Goal: Book appointment/travel/reservation

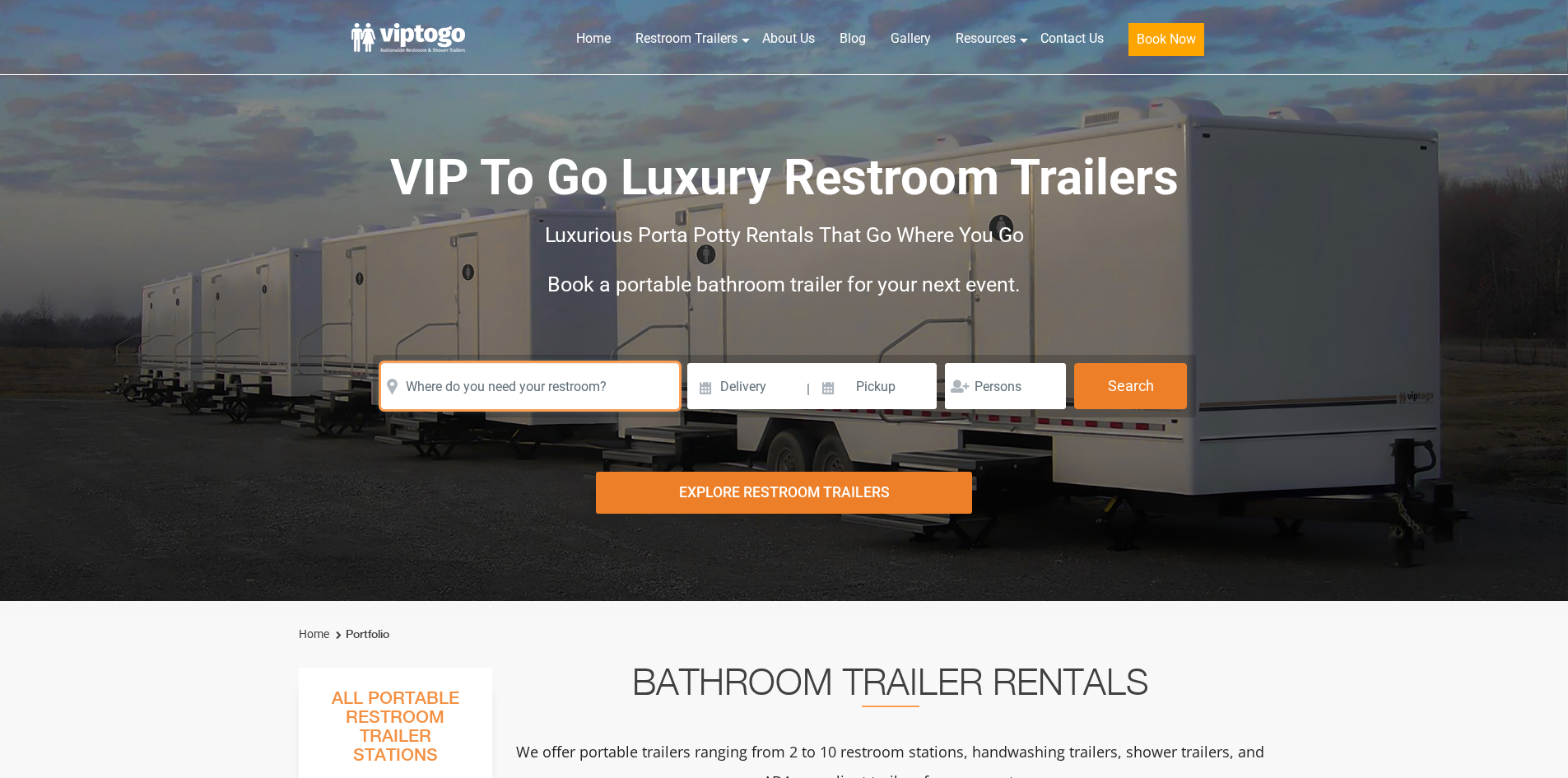
drag, startPoint x: 525, startPoint y: 375, endPoint x: 531, endPoint y: 364, distance: 12.5
click at [531, 365] on input "text" at bounding box center [530, 386] width 298 height 46
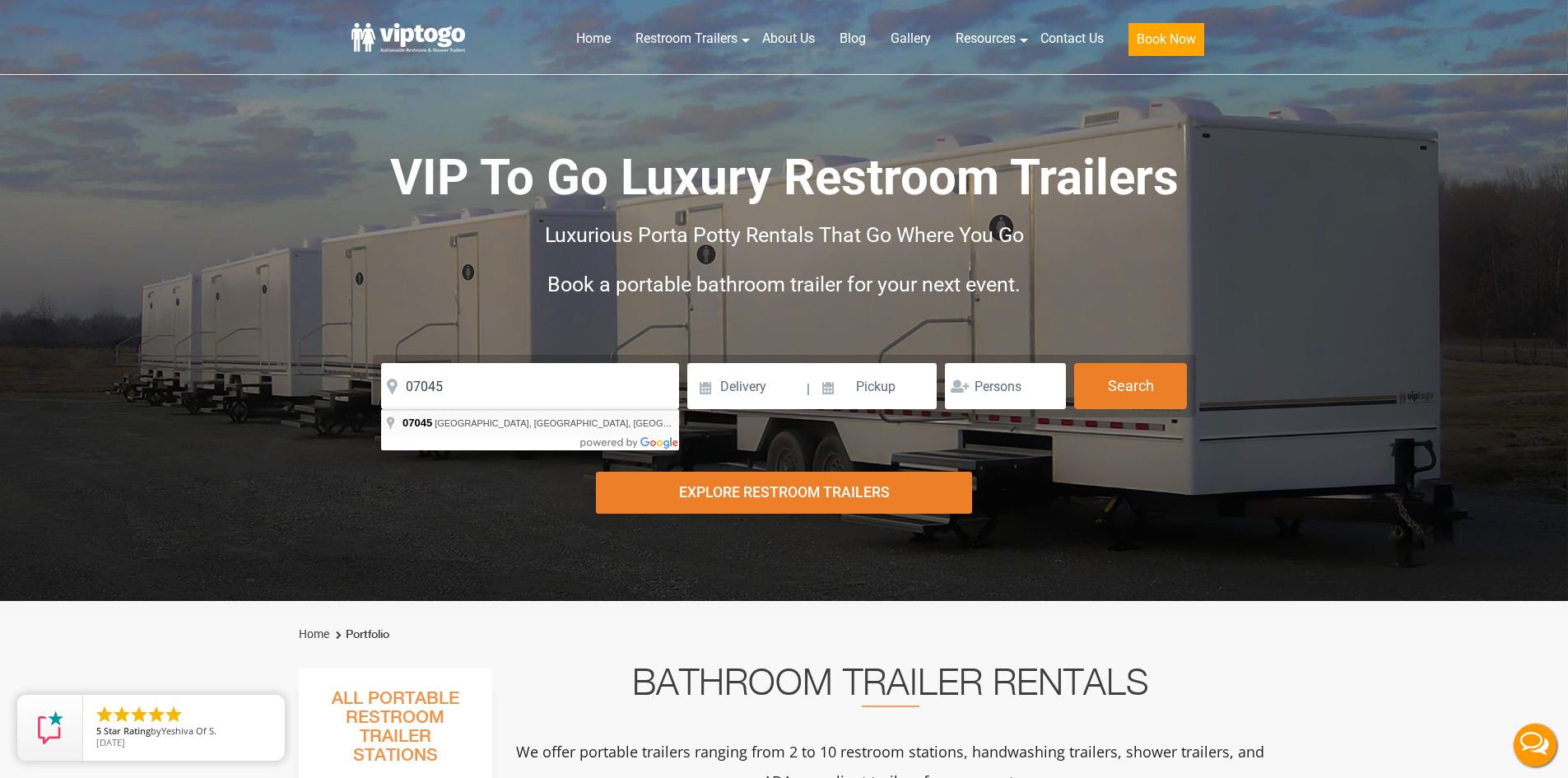
type input "[GEOGRAPHIC_DATA], [GEOGRAPHIC_DATA]"
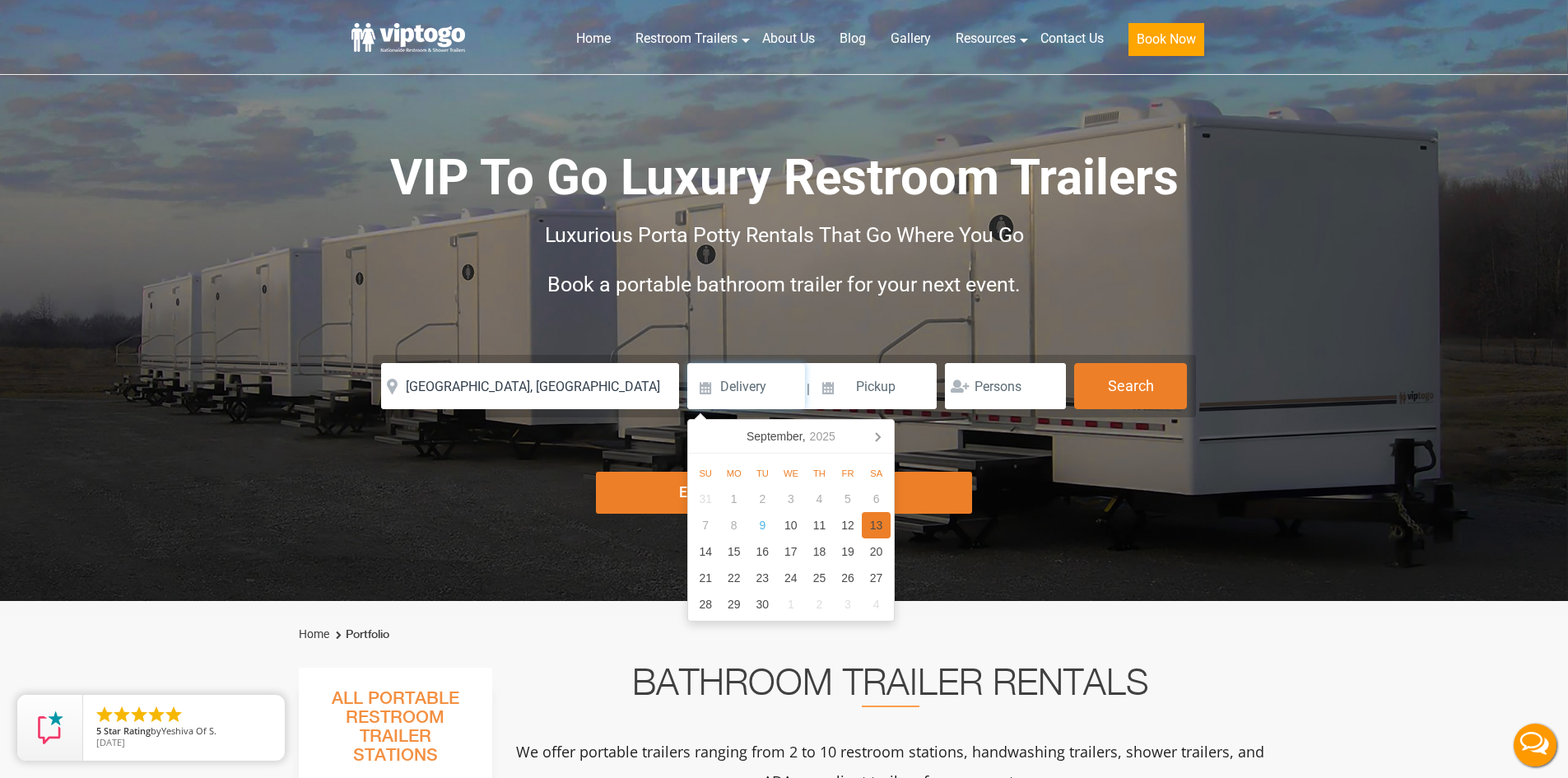
click at [873, 537] on div "13" at bounding box center [875, 525] width 29 height 26
type input "[DATE]"
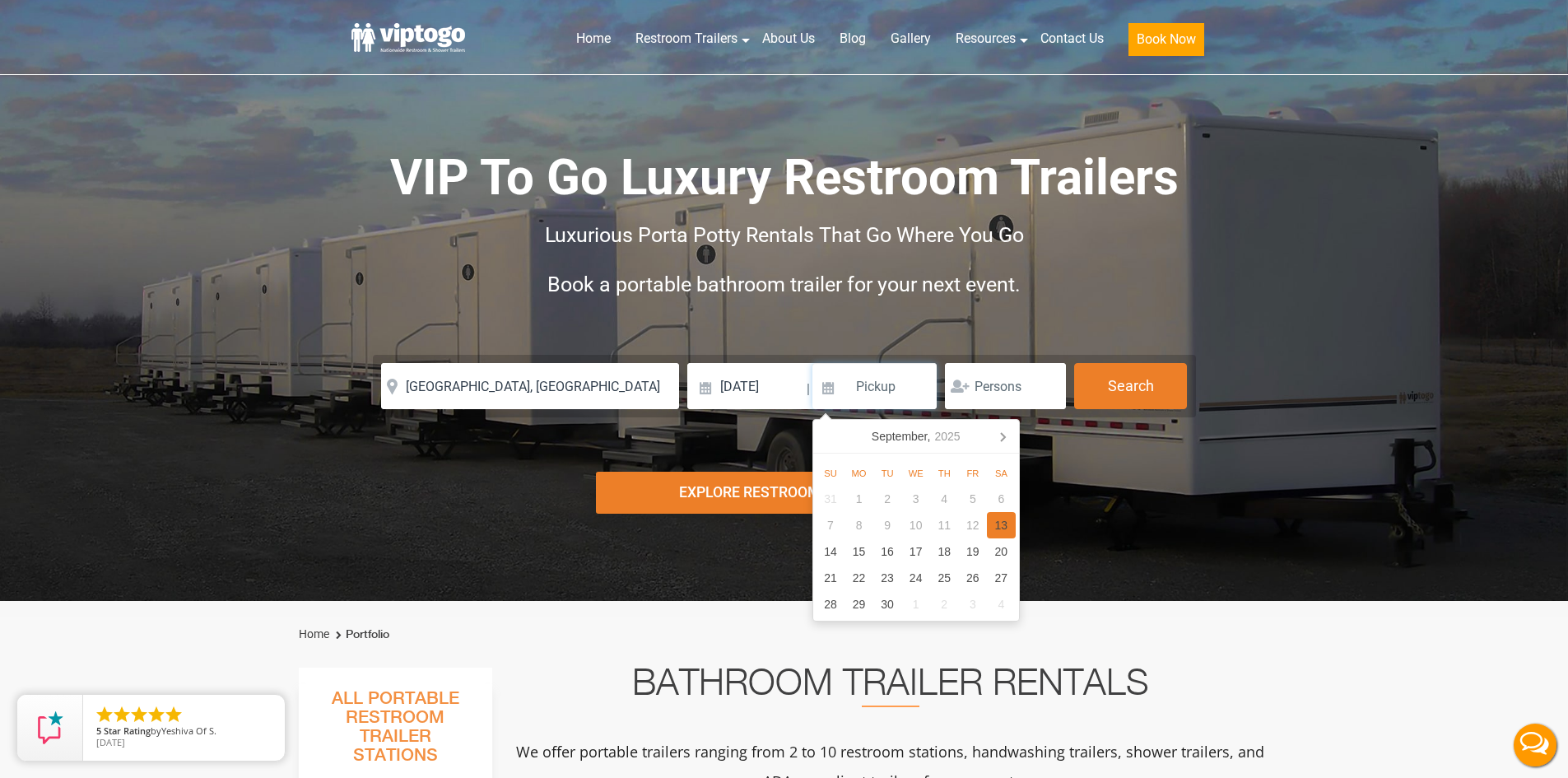
click at [989, 523] on div "13" at bounding box center [1001, 525] width 29 height 26
type input "[DATE]"
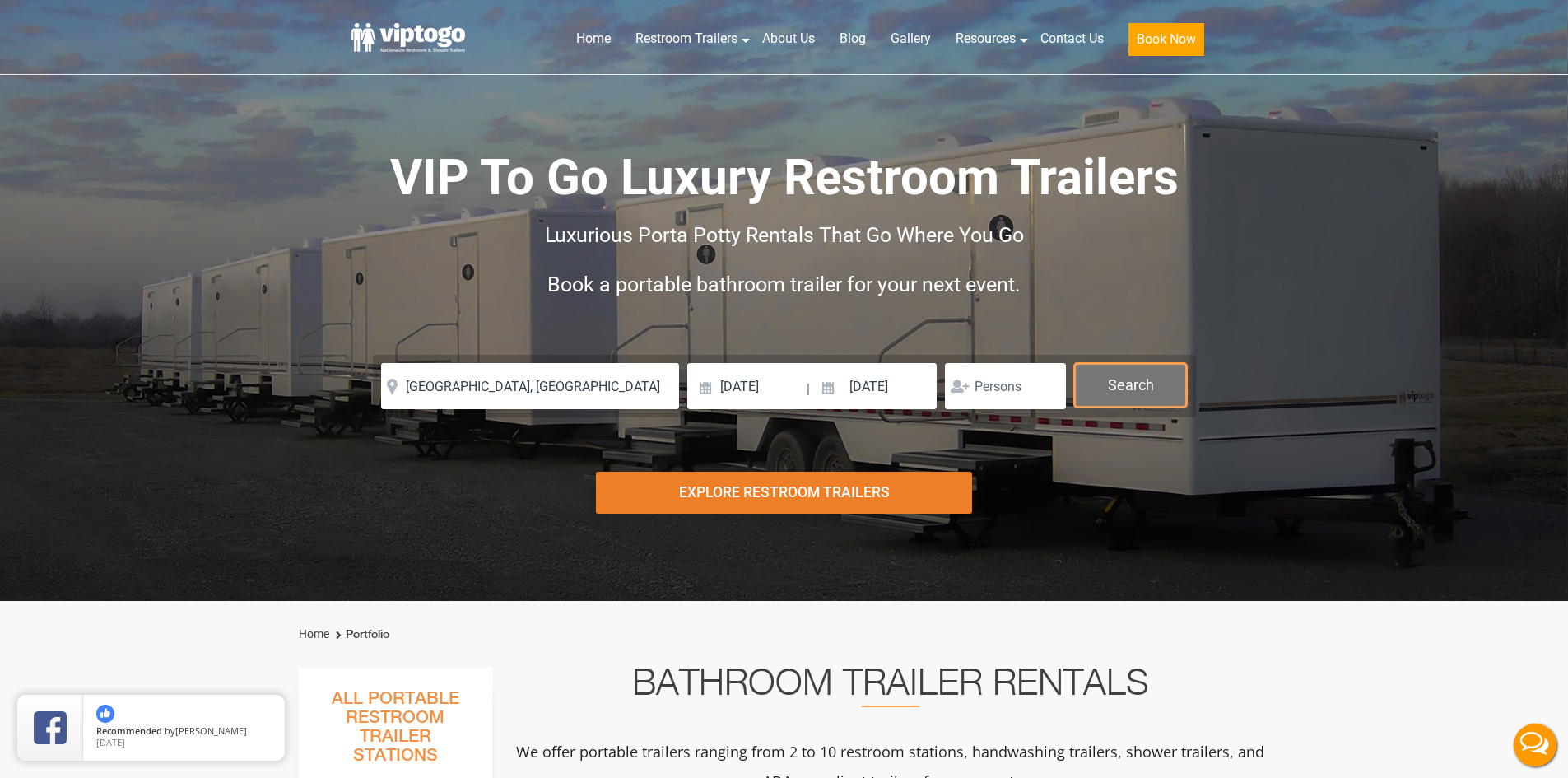
click at [1166, 372] on button "Search" at bounding box center [1130, 385] width 112 height 44
click at [1165, 383] on button "Search" at bounding box center [1130, 385] width 112 height 44
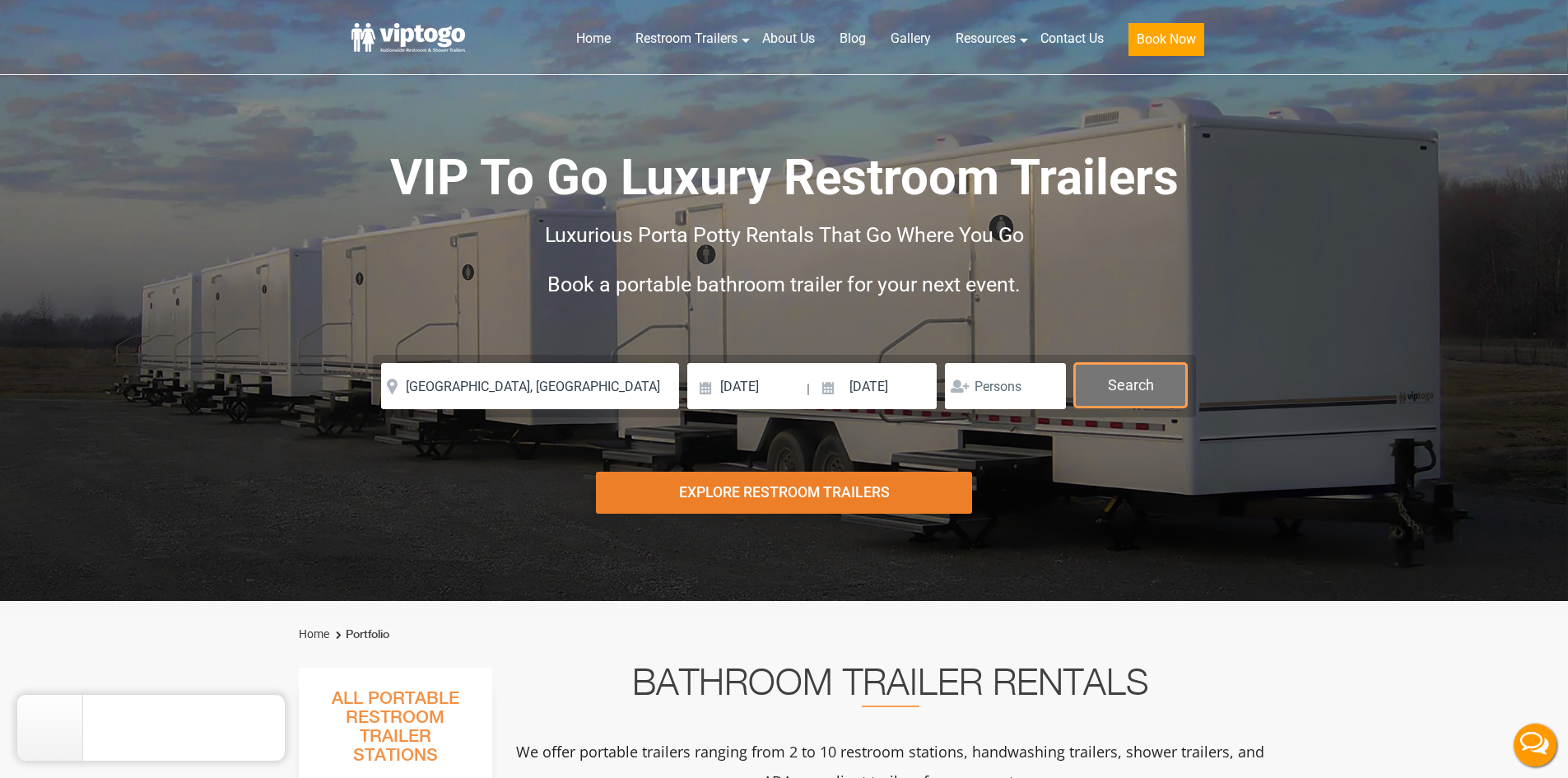
click at [1165, 383] on button "Search" at bounding box center [1130, 385] width 112 height 44
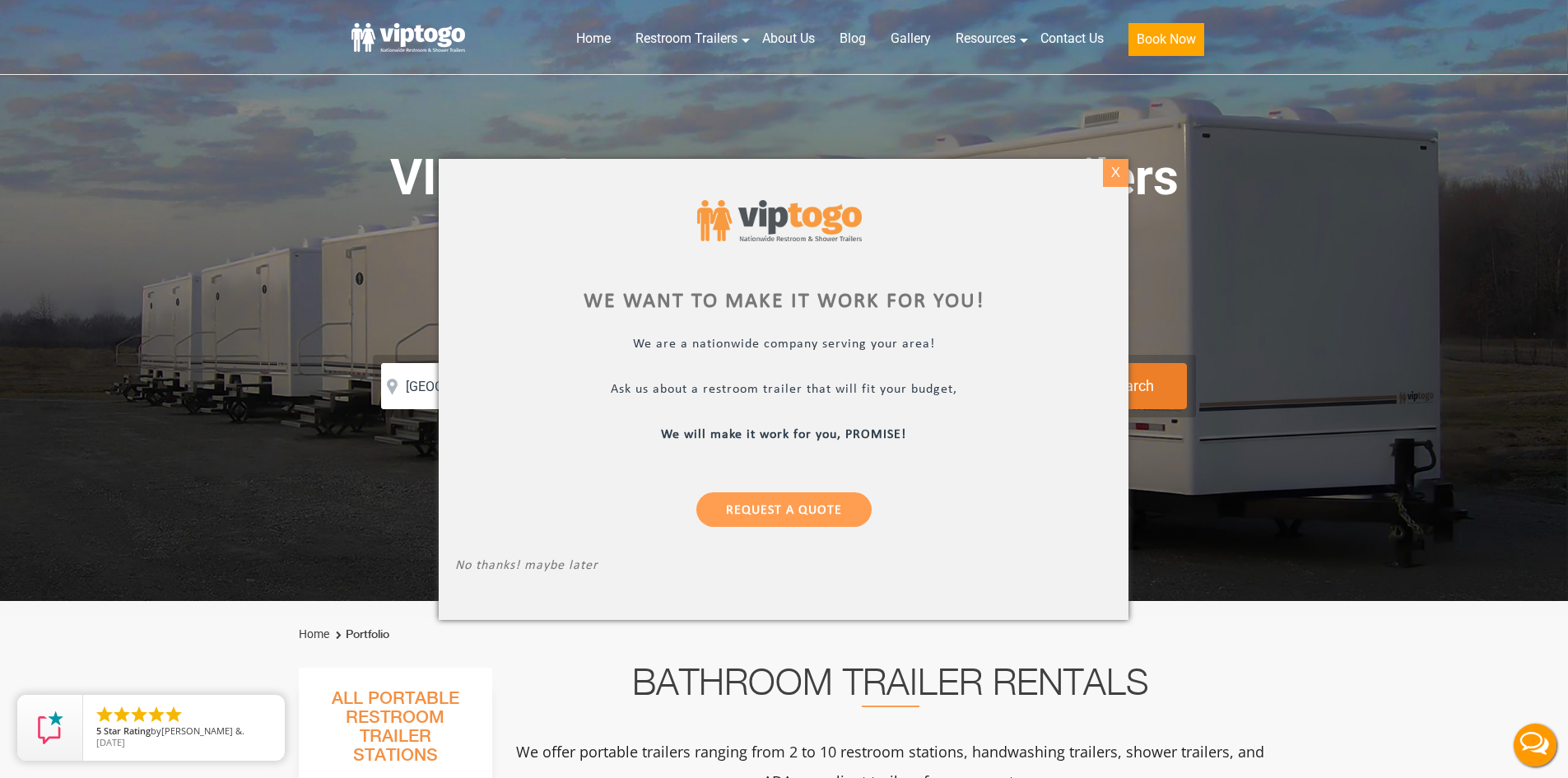
click at [1122, 177] on div "X" at bounding box center [1116, 173] width 26 height 28
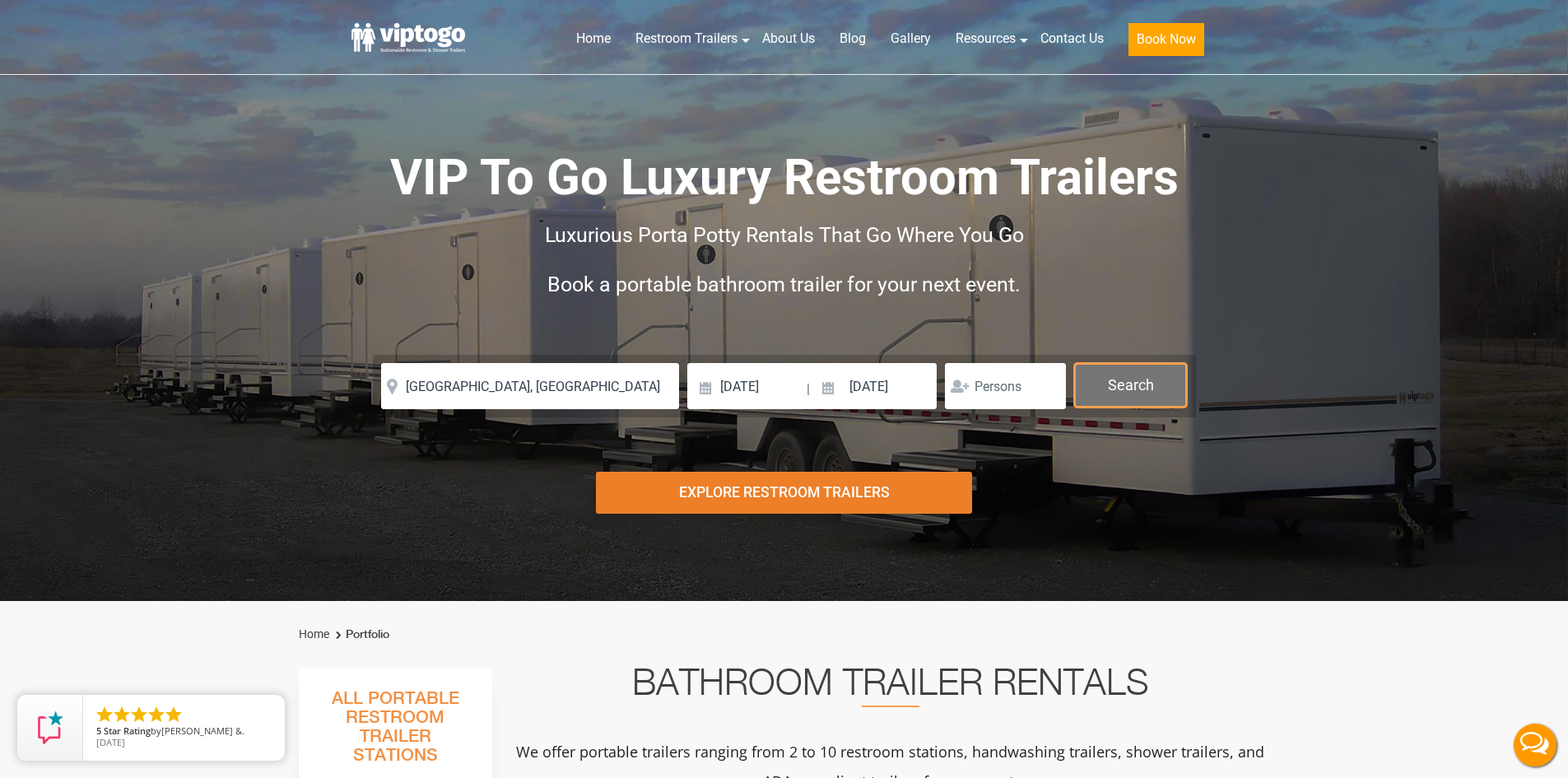
click at [1115, 384] on button "Search" at bounding box center [1130, 385] width 112 height 44
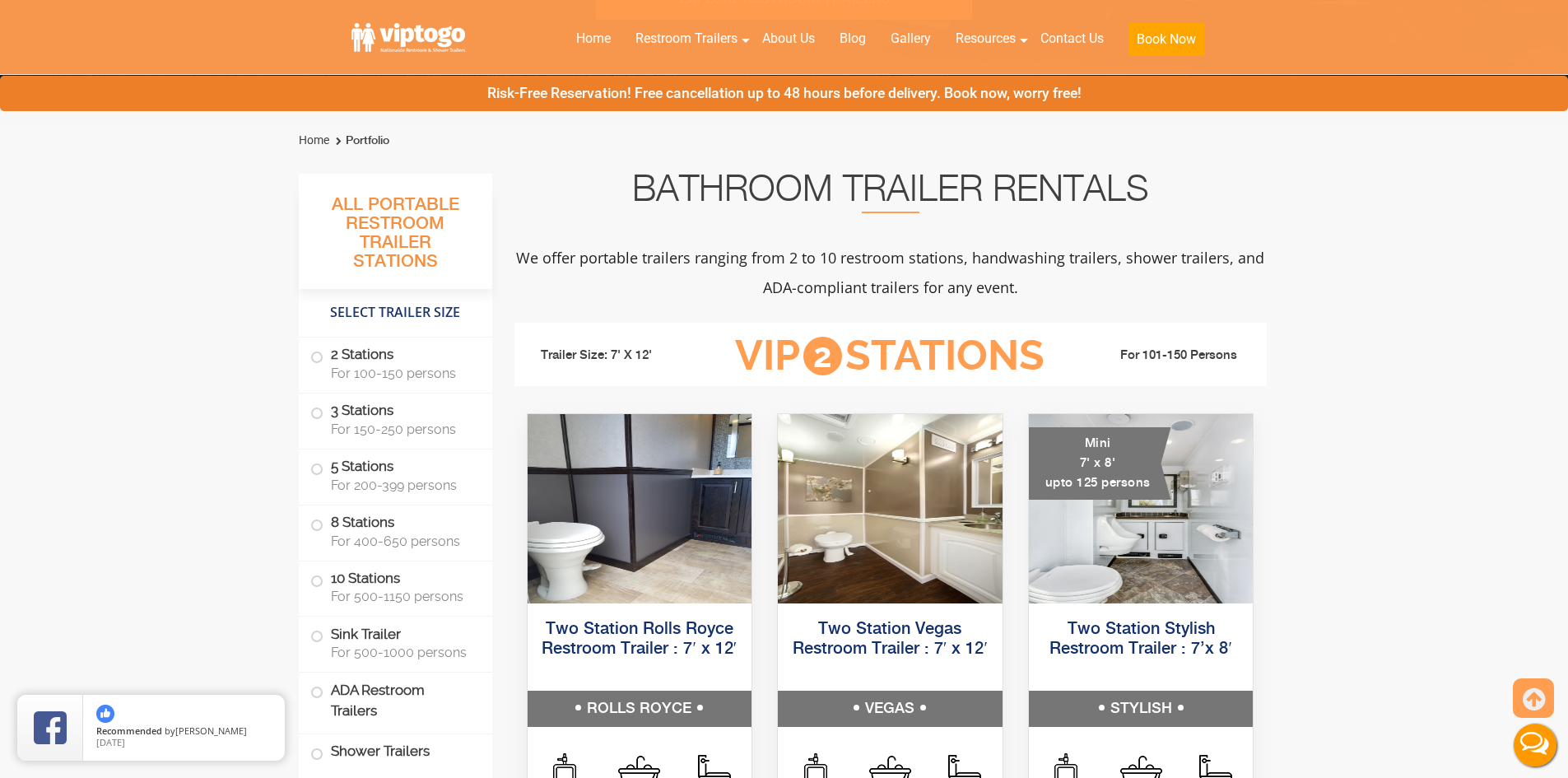
scroll to position [576, 0]
